Goal: Transaction & Acquisition: Purchase product/service

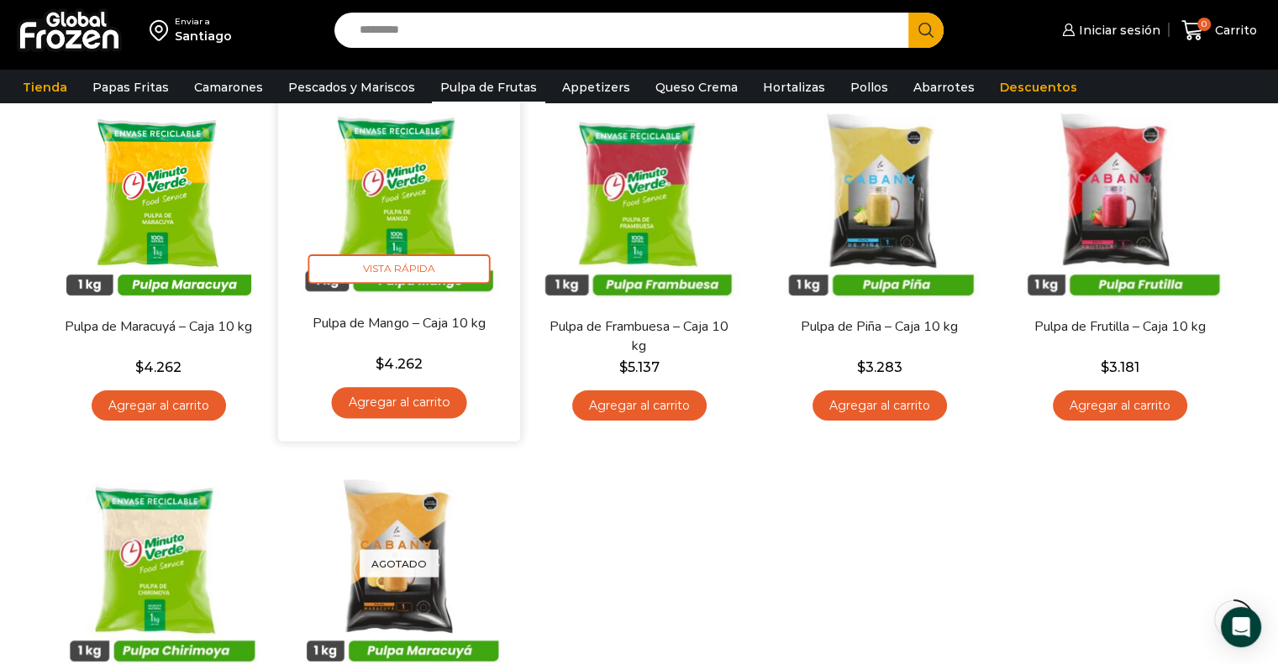
click at [397, 400] on link "Agregar al carrito" at bounding box center [398, 402] width 135 height 31
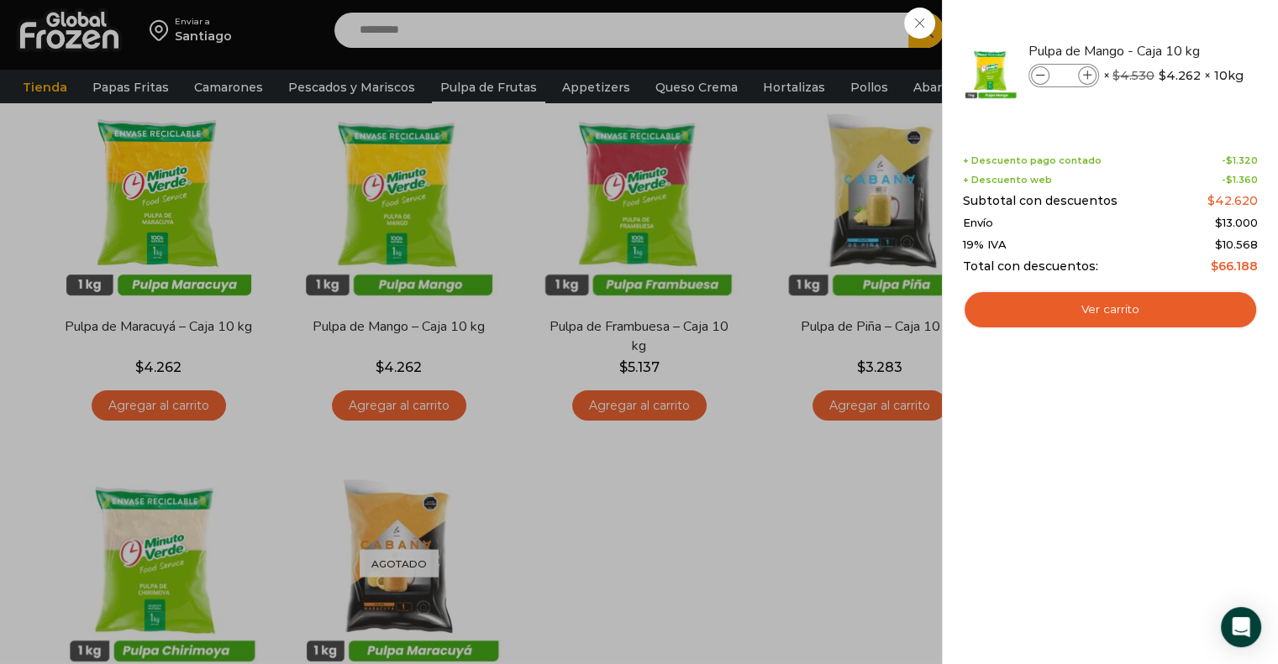
click at [1177, 50] on div "1 [GEOGRAPHIC_DATA] 1 1 Shopping Cart *" at bounding box center [1219, 30] width 84 height 39
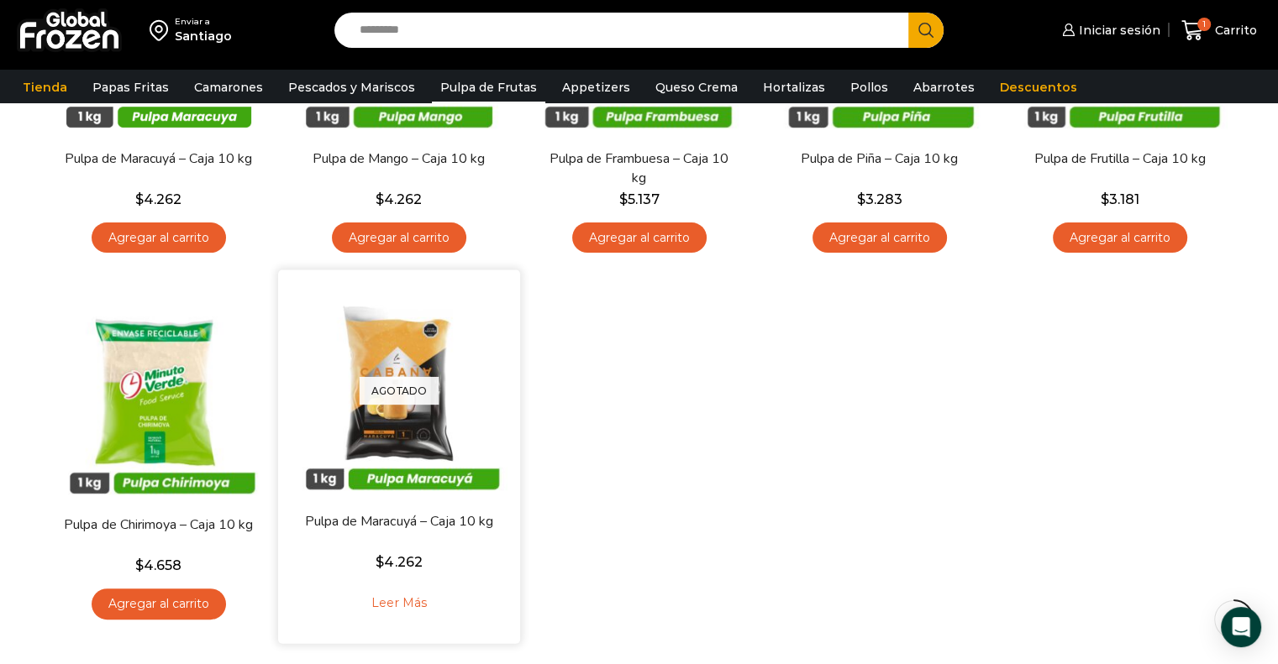
scroll to position [252, 0]
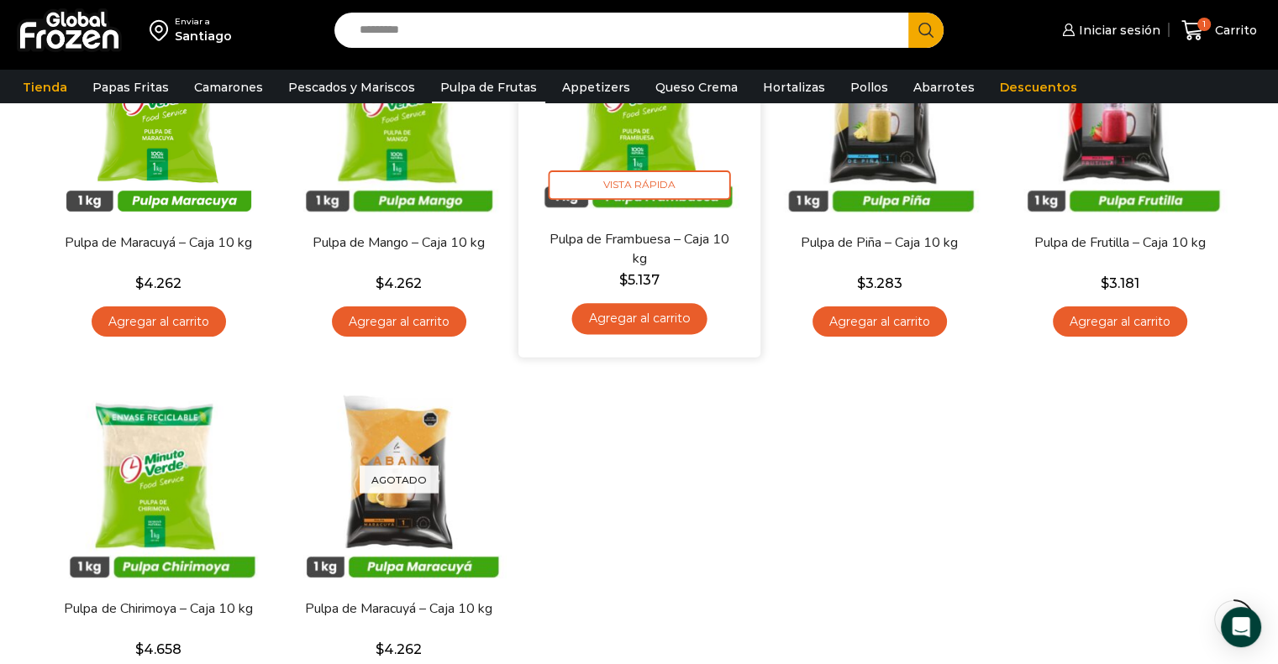
click at [649, 328] on link "Agregar al carrito" at bounding box center [638, 318] width 135 height 31
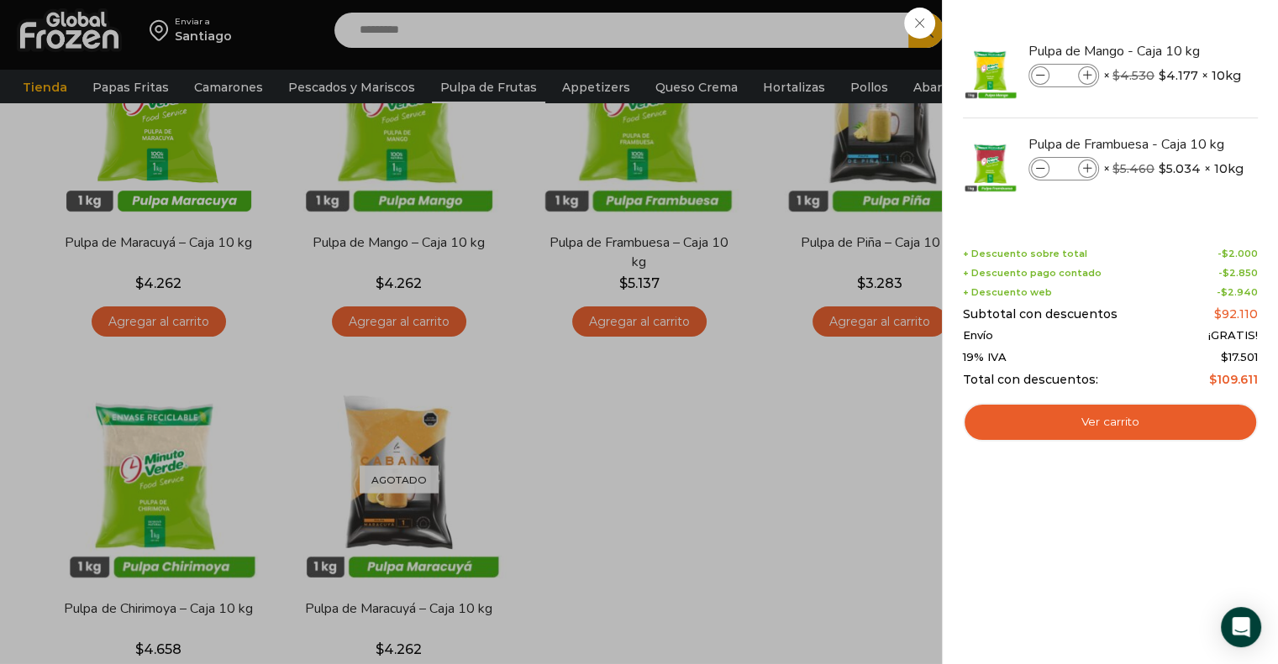
click at [1177, 50] on div "2 [GEOGRAPHIC_DATA] 2 2 Shopping Cart *" at bounding box center [1219, 30] width 84 height 39
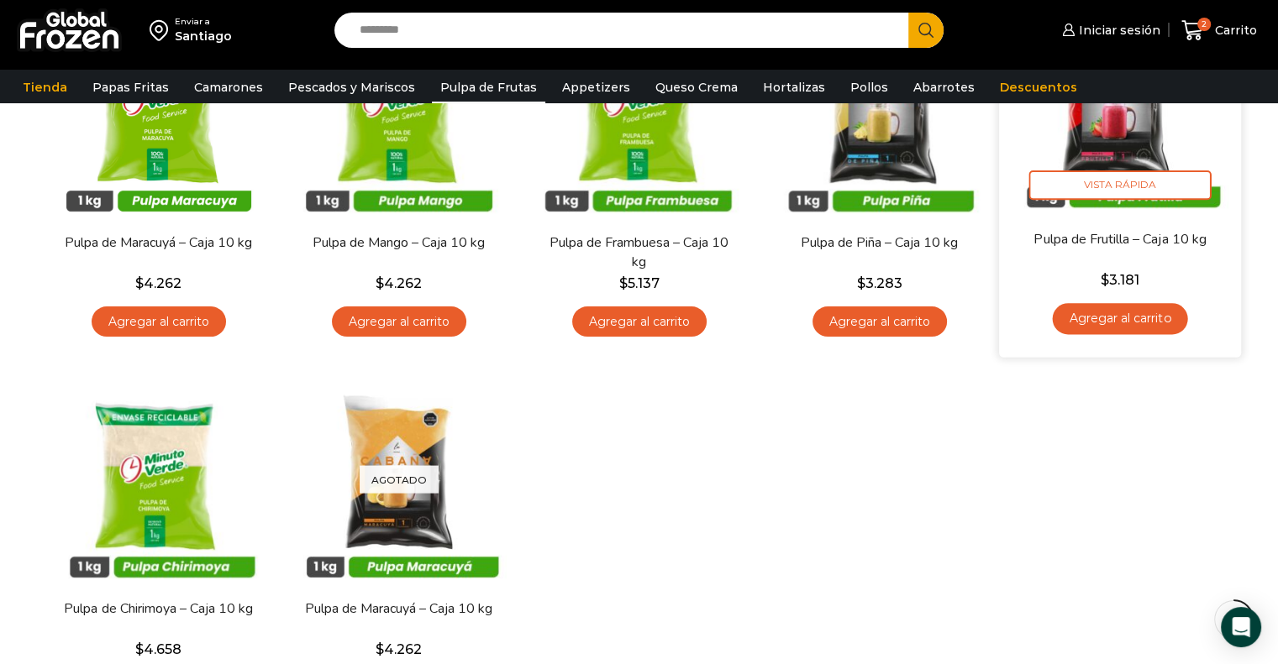
click at [1149, 318] on link "Agregar al carrito" at bounding box center [1119, 318] width 135 height 31
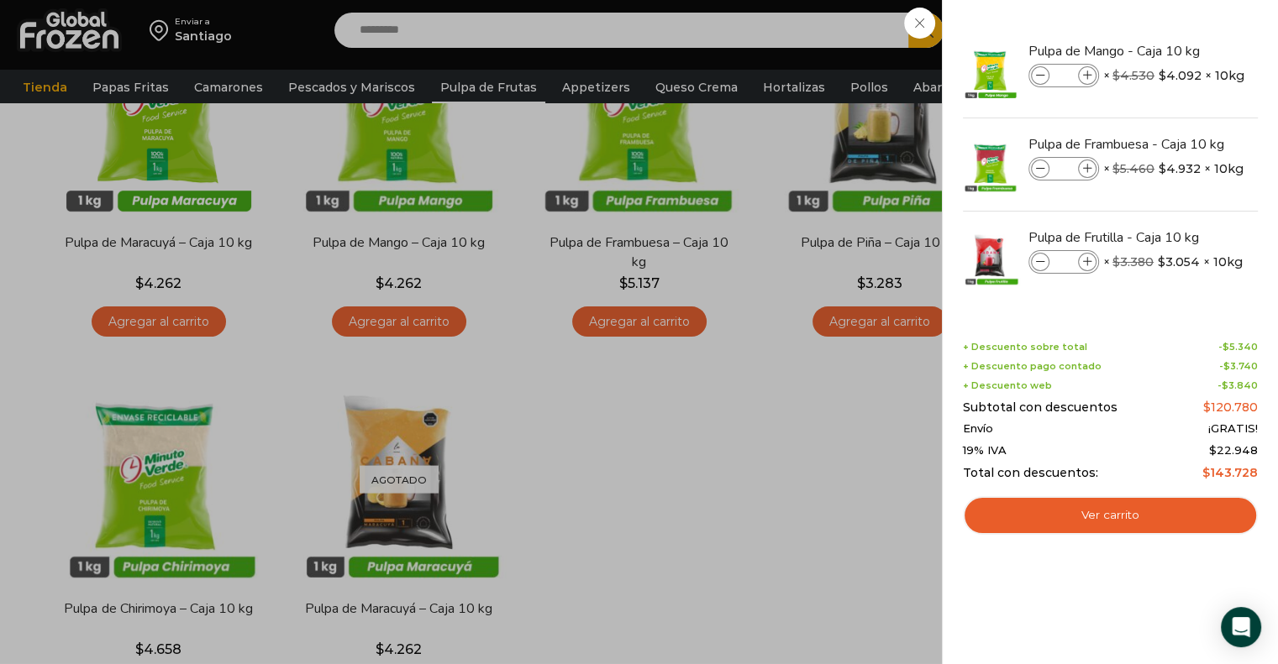
click at [1177, 50] on div "3 [GEOGRAPHIC_DATA] 3 3 Shopping Cart *" at bounding box center [1219, 30] width 84 height 39
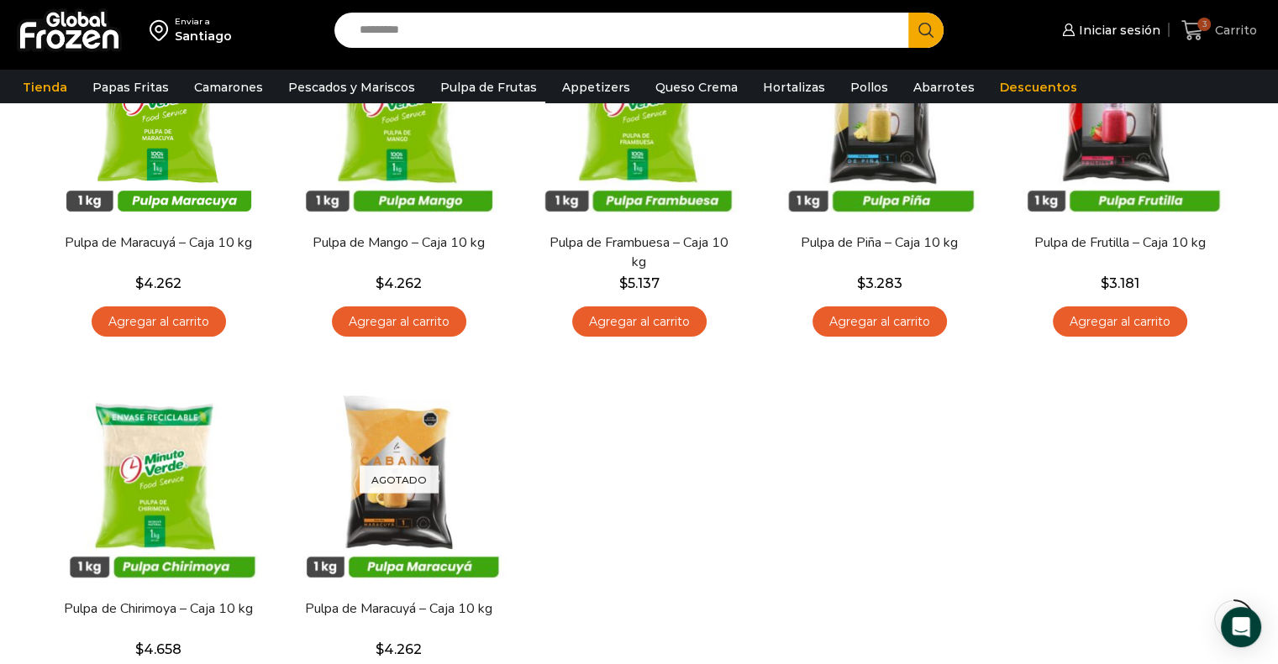
click at [1204, 39] on span "3" at bounding box center [1195, 30] width 29 height 23
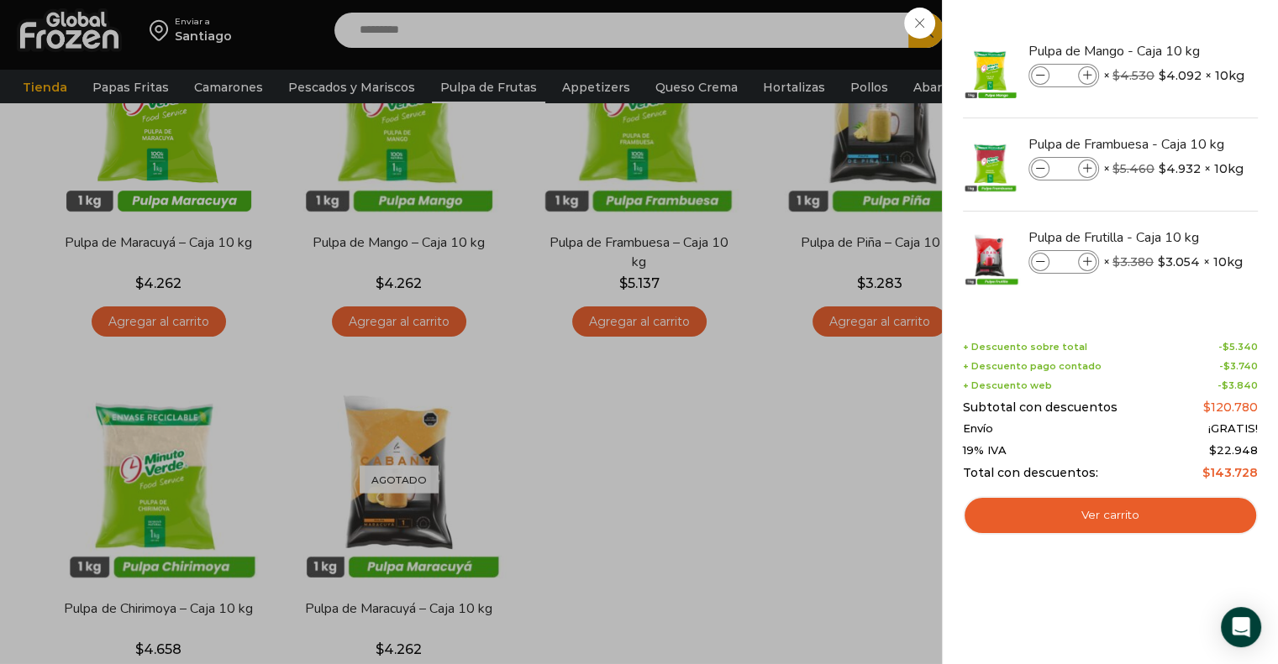
click at [1177, 50] on div "3 [GEOGRAPHIC_DATA] 3 3 Shopping Cart *" at bounding box center [1219, 30] width 84 height 39
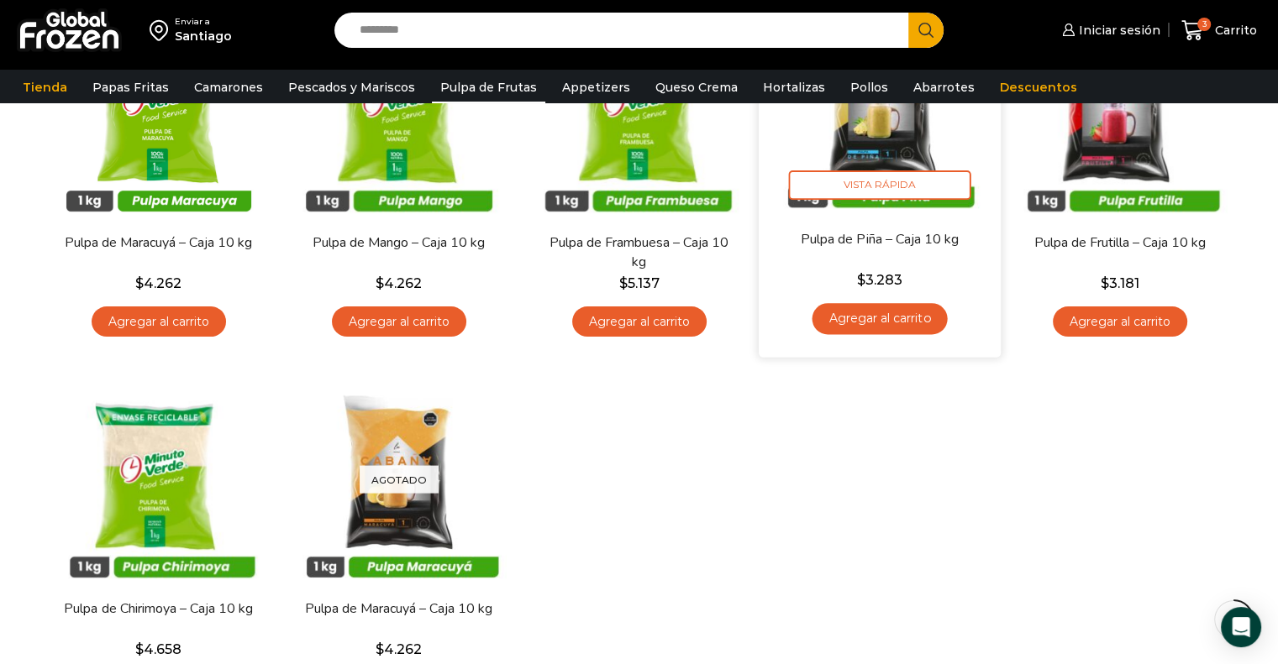
click at [863, 323] on link "Agregar al carrito" at bounding box center [878, 318] width 135 height 31
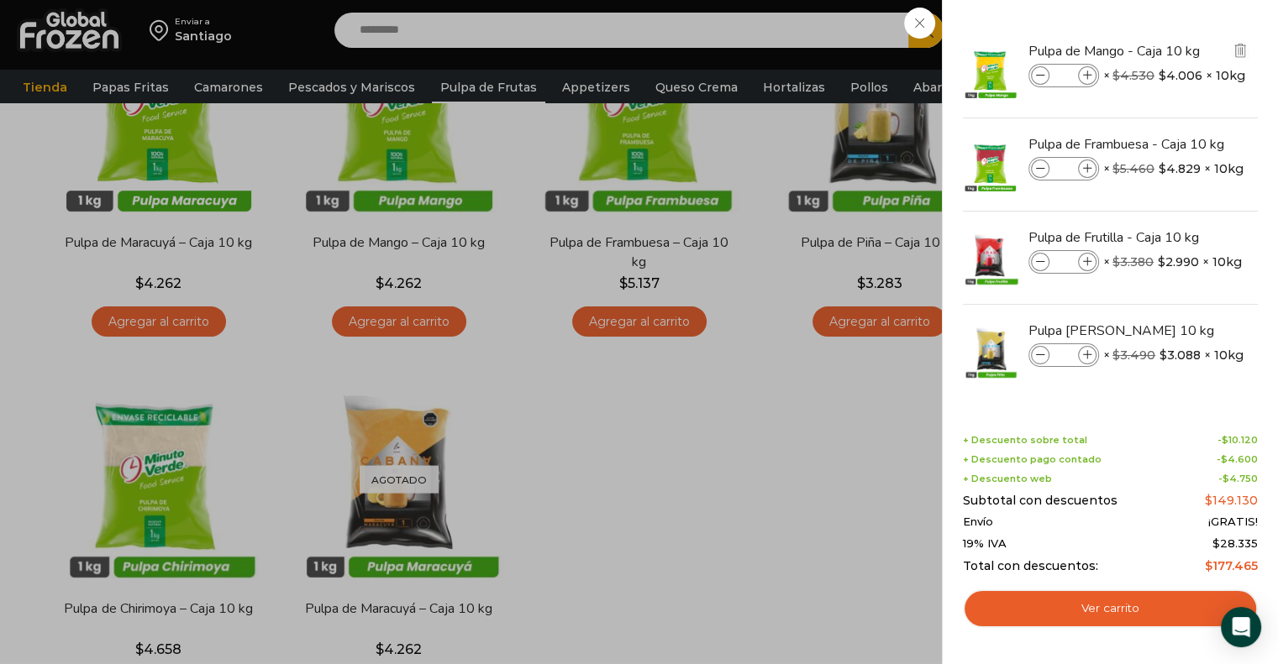
click at [1085, 73] on icon at bounding box center [1087, 75] width 9 height 9
type input "*"
click at [1084, 172] on icon at bounding box center [1087, 169] width 9 height 9
type input "*"
click at [1085, 260] on icon at bounding box center [1087, 262] width 9 height 9
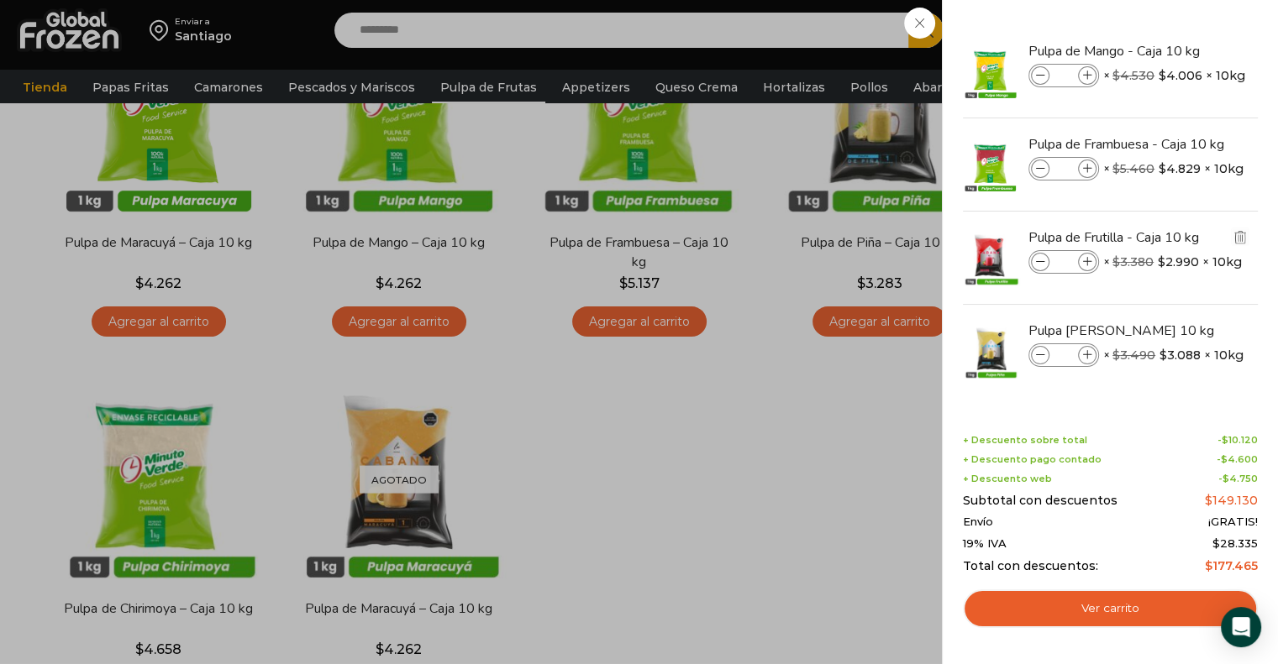
type input "*"
click at [1087, 352] on icon at bounding box center [1087, 355] width 9 height 9
type input "*"
click at [1084, 259] on icon at bounding box center [1087, 262] width 9 height 9
type input "*"
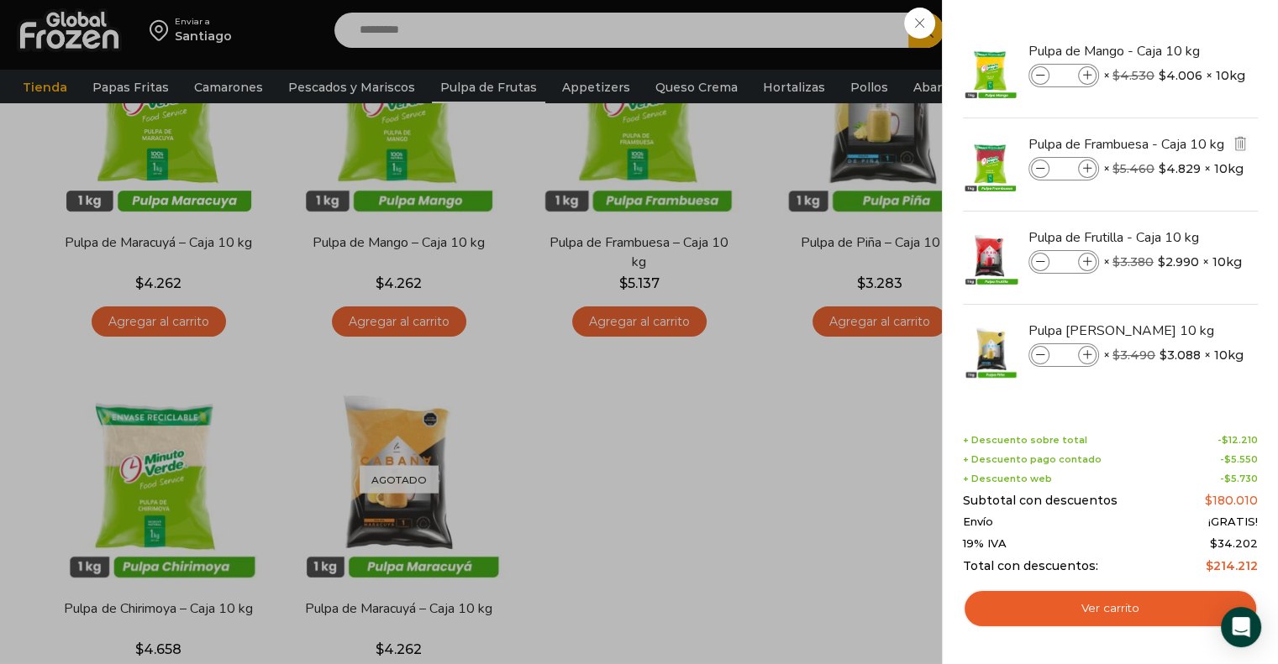
click at [1085, 171] on icon at bounding box center [1087, 169] width 9 height 9
type input "*"
click at [1085, 71] on icon at bounding box center [1087, 75] width 9 height 9
type input "*"
click at [1090, 173] on span at bounding box center [1087, 169] width 18 height 18
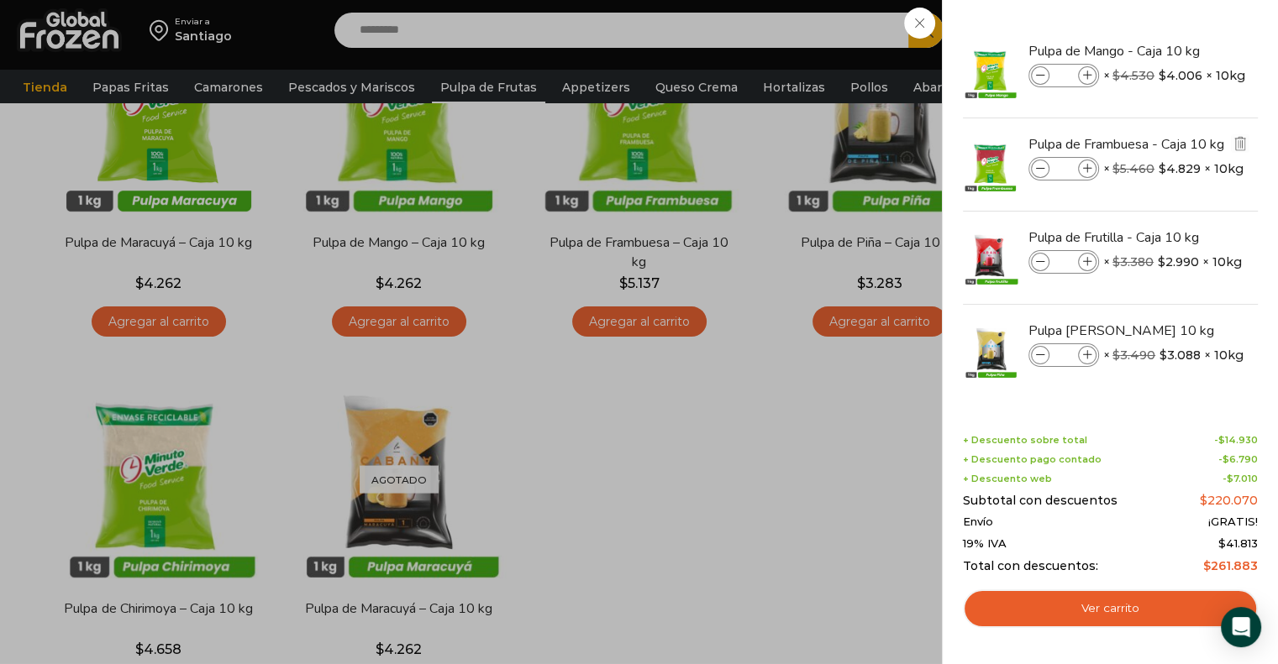
type input "*"
click at [1085, 258] on icon at bounding box center [1087, 262] width 9 height 9
type input "*"
click at [1085, 260] on icon at bounding box center [1087, 262] width 9 height 9
type input "*"
